Goal: Information Seeking & Learning: Learn about a topic

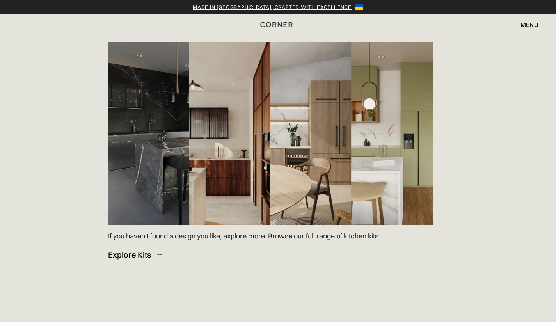
scroll to position [1102, 0]
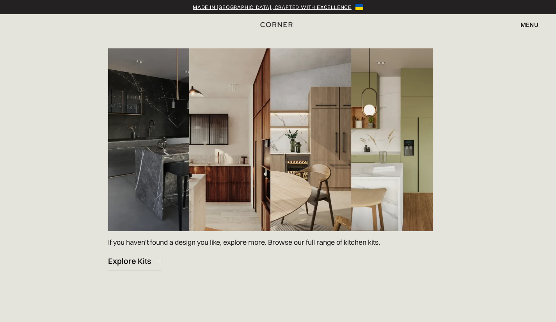
click at [122, 259] on div "Explore Kits" at bounding box center [129, 260] width 43 height 11
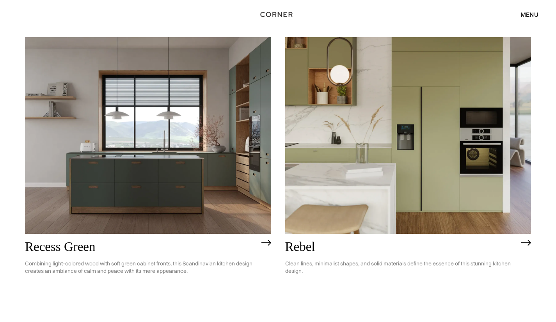
scroll to position [1315, 0]
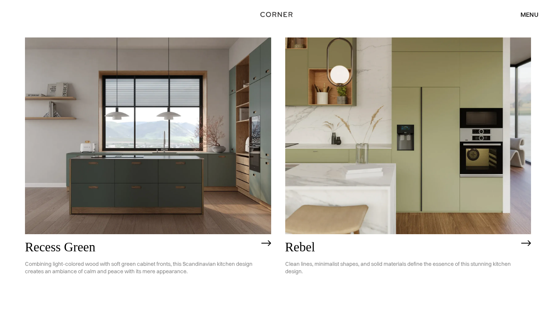
click at [250, 108] on img at bounding box center [148, 135] width 246 height 197
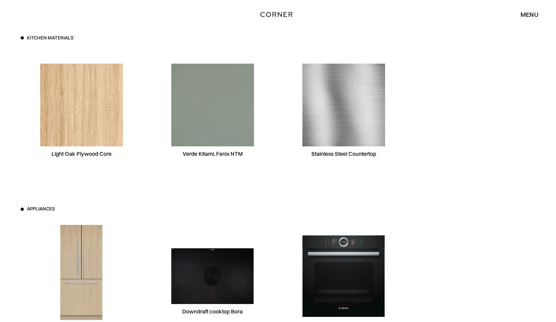
scroll to position [2479, 0]
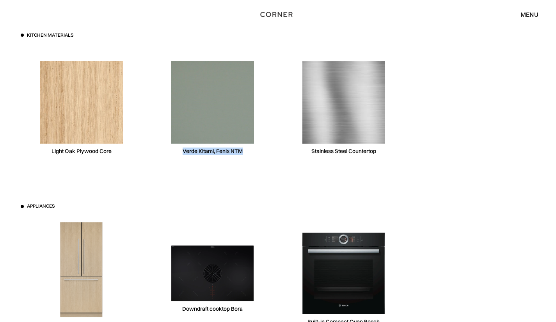
drag, startPoint x: 183, startPoint y: 152, endPoint x: 240, endPoint y: 156, distance: 57.8
click at [240, 156] on div "Verde Kitami, Fenix NTM" at bounding box center [213, 108] width 122 height 120
copy div "Verde Kitami, Fenix NTM"
